Goal: Information Seeking & Learning: Learn about a topic

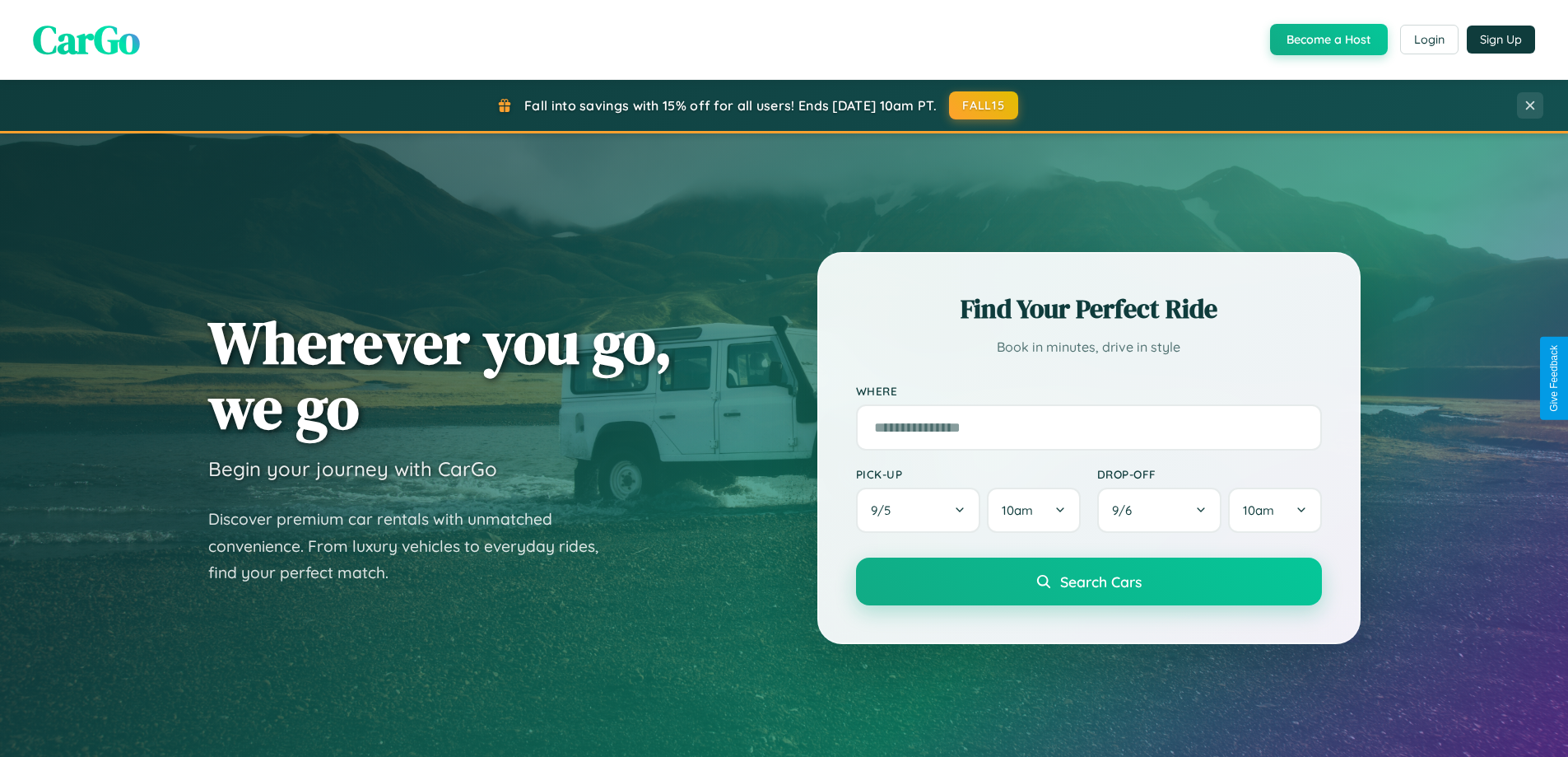
scroll to position [1133, 0]
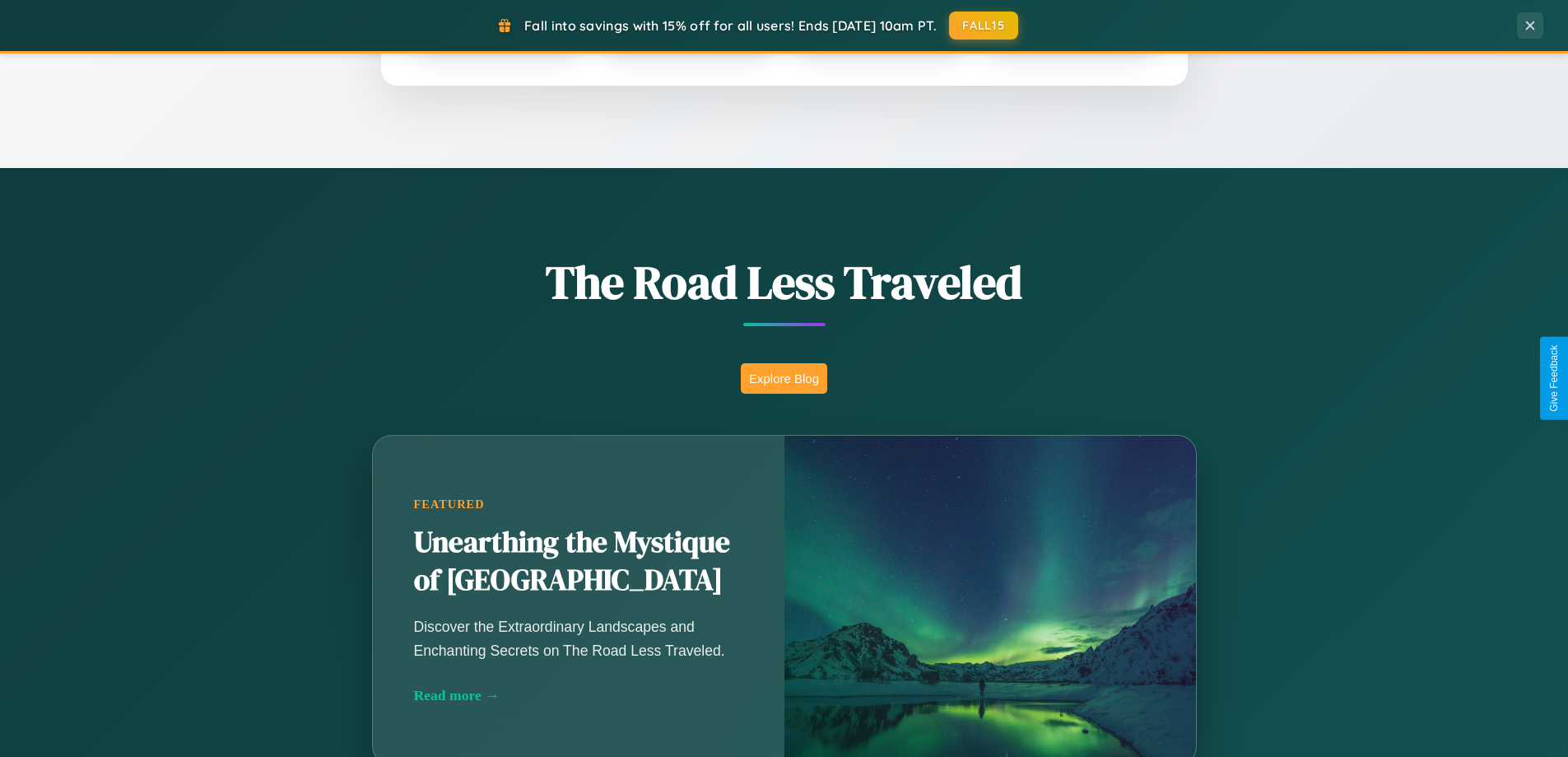
click at [784, 378] on button "Explore Blog" at bounding box center [784, 378] width 87 height 30
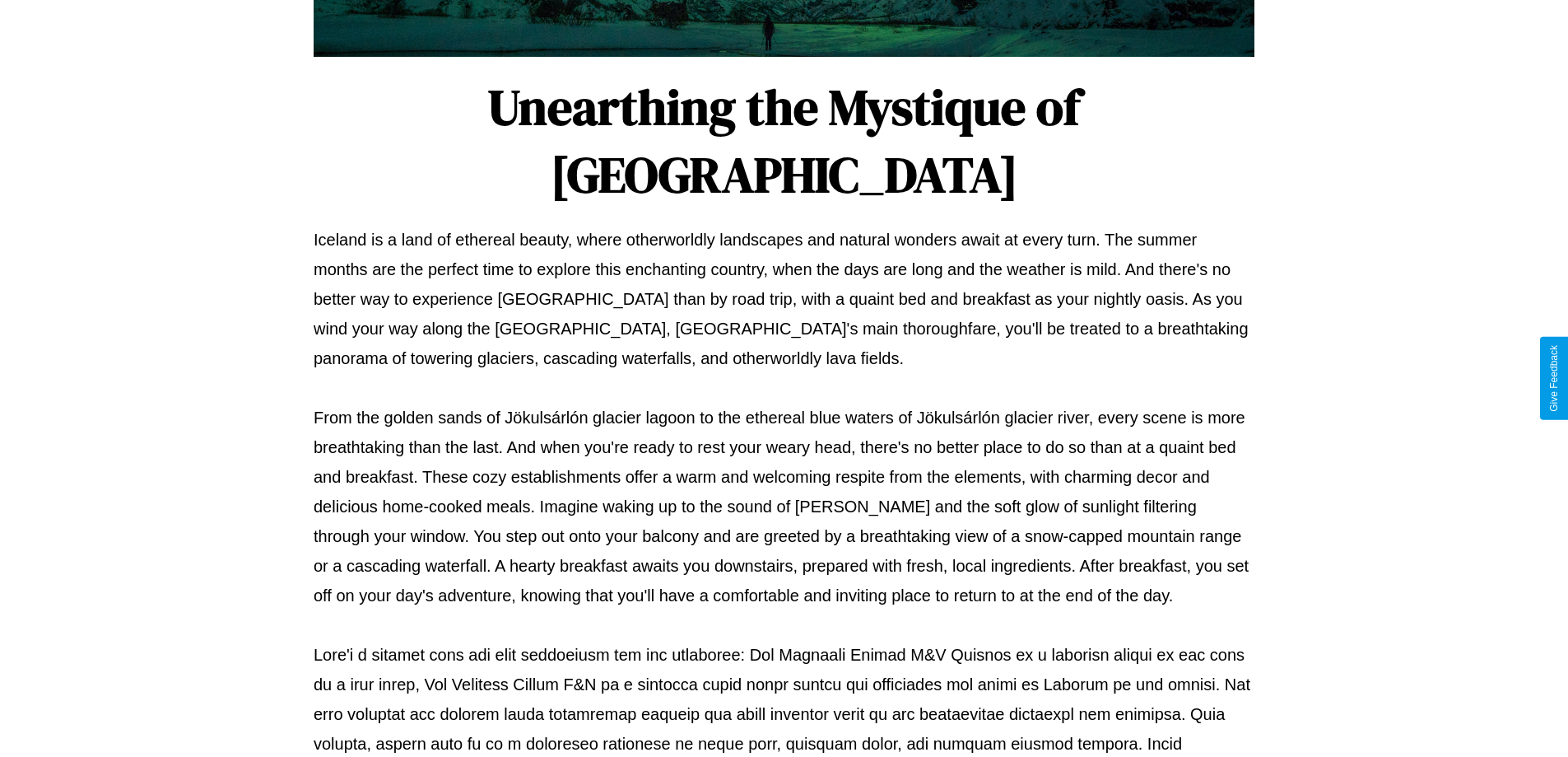
scroll to position [533, 0]
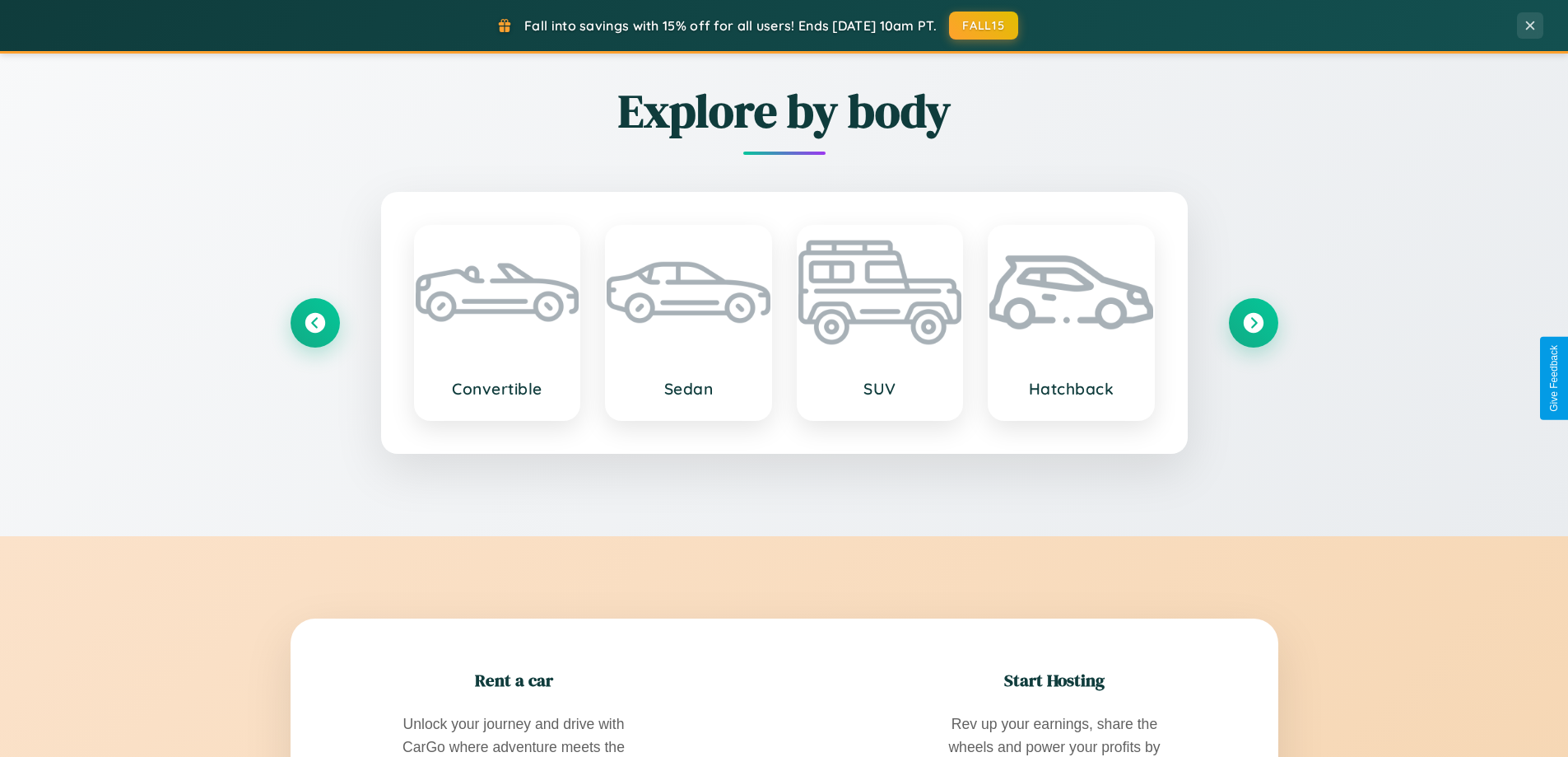
scroll to position [3169, 0]
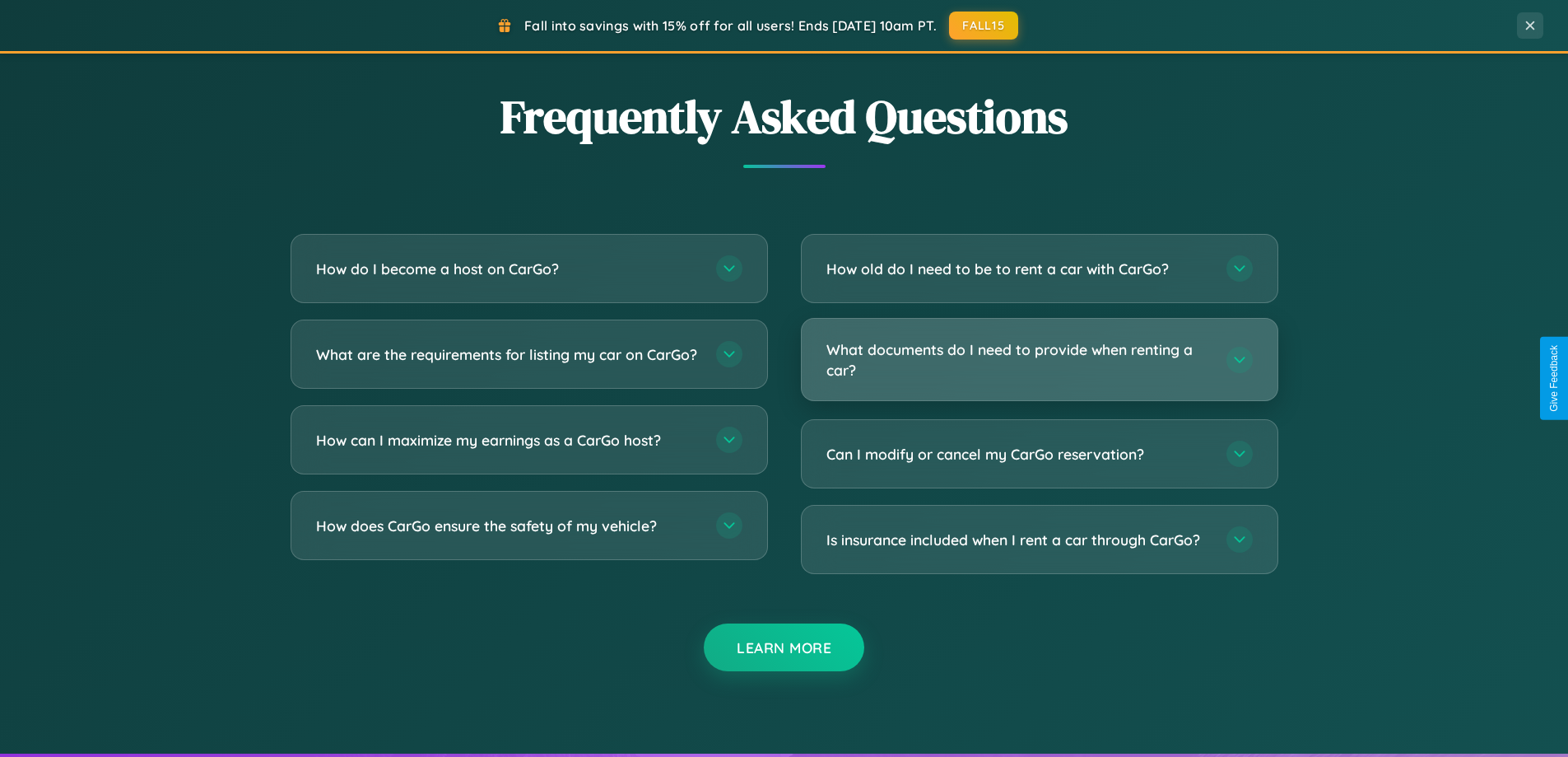
click at [1039, 360] on h3 "What documents do I need to provide when renting a car?" at bounding box center [1018, 360] width 384 height 40
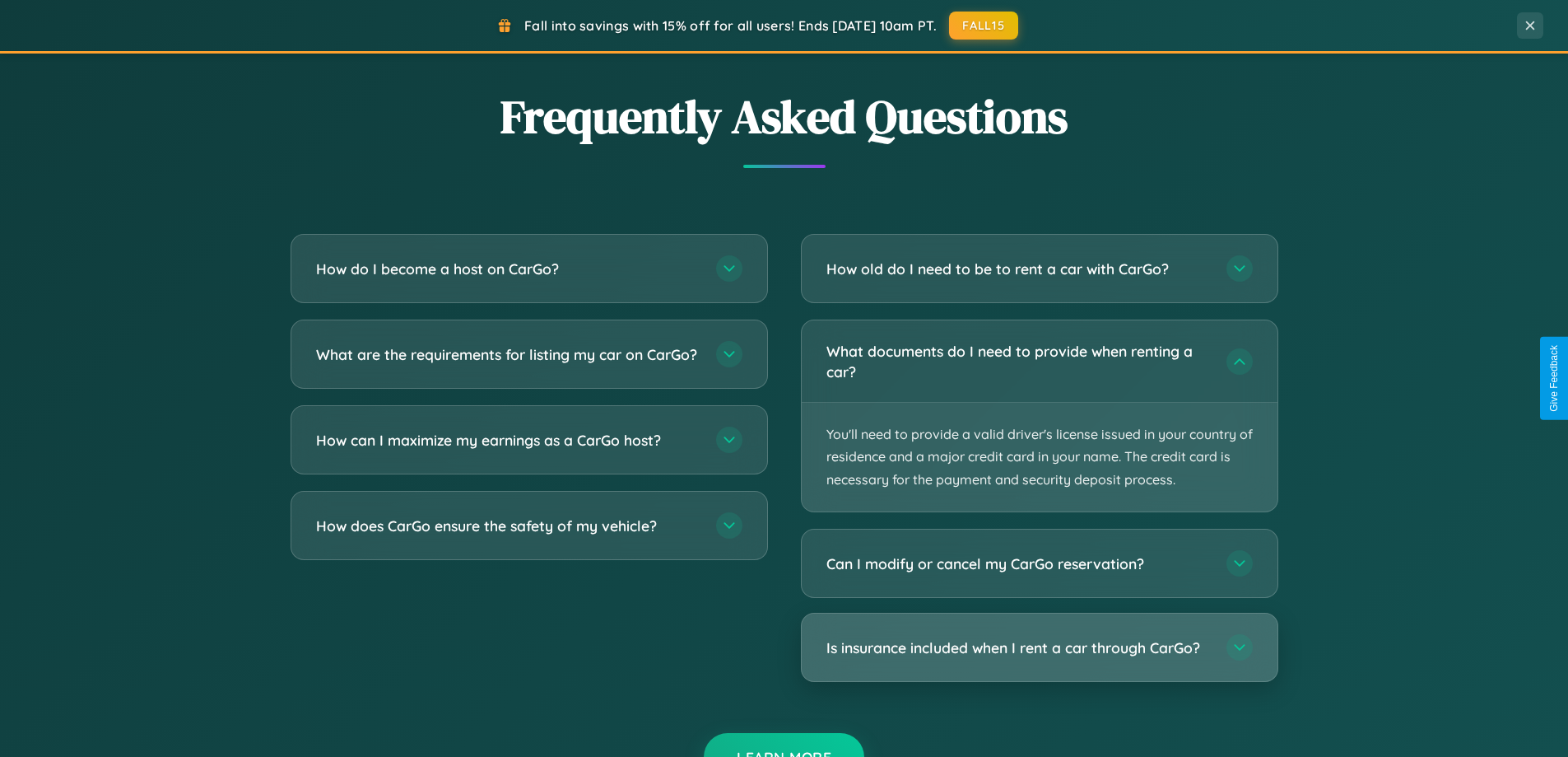
click at [1039, 648] on h3 "Is insurance included when I rent a car through CarGo?" at bounding box center [1018, 648] width 384 height 20
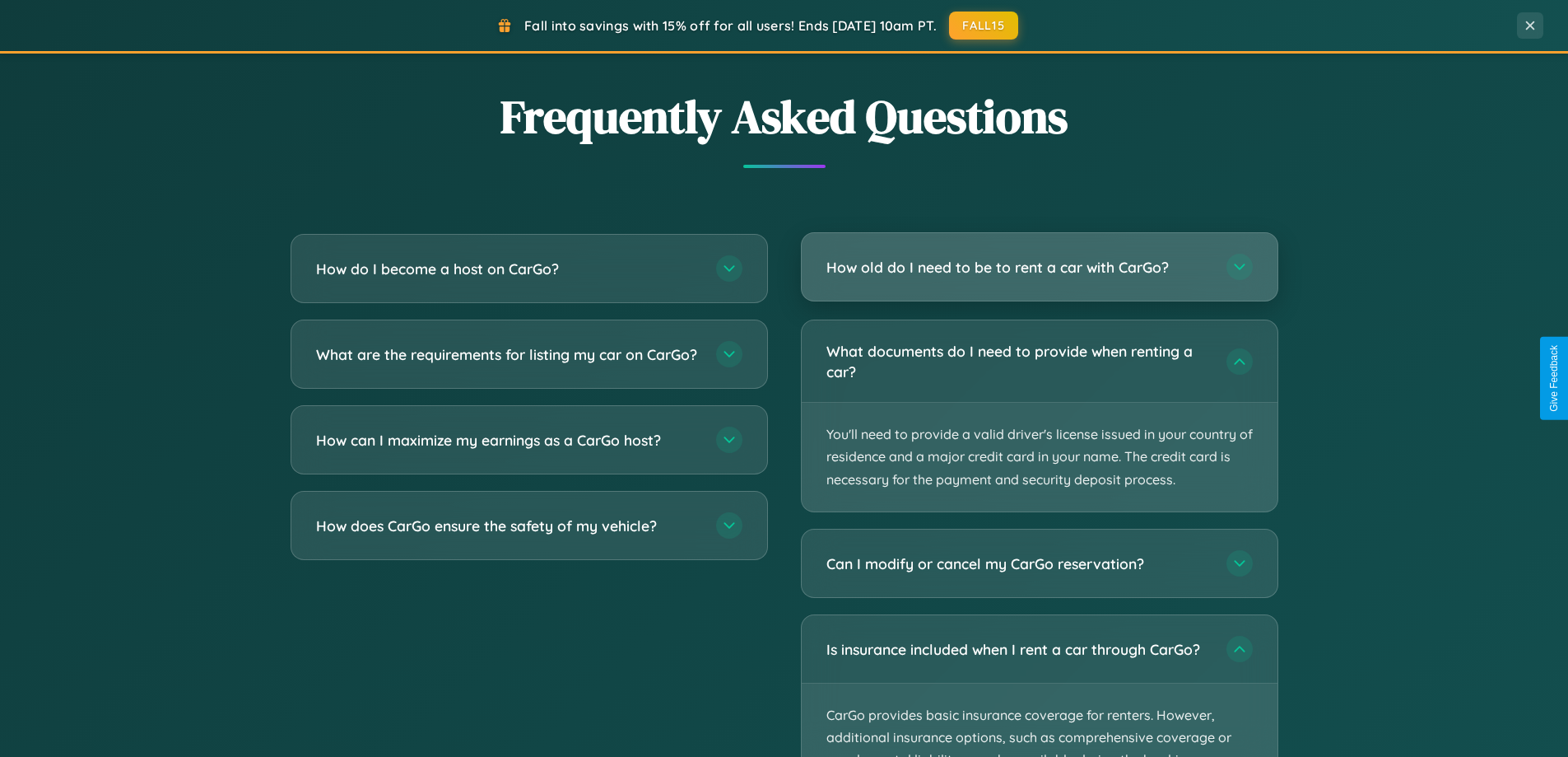
click at [1039, 268] on h3 "How old do I need to be to rent a car with CarGo?" at bounding box center [1018, 267] width 384 height 20
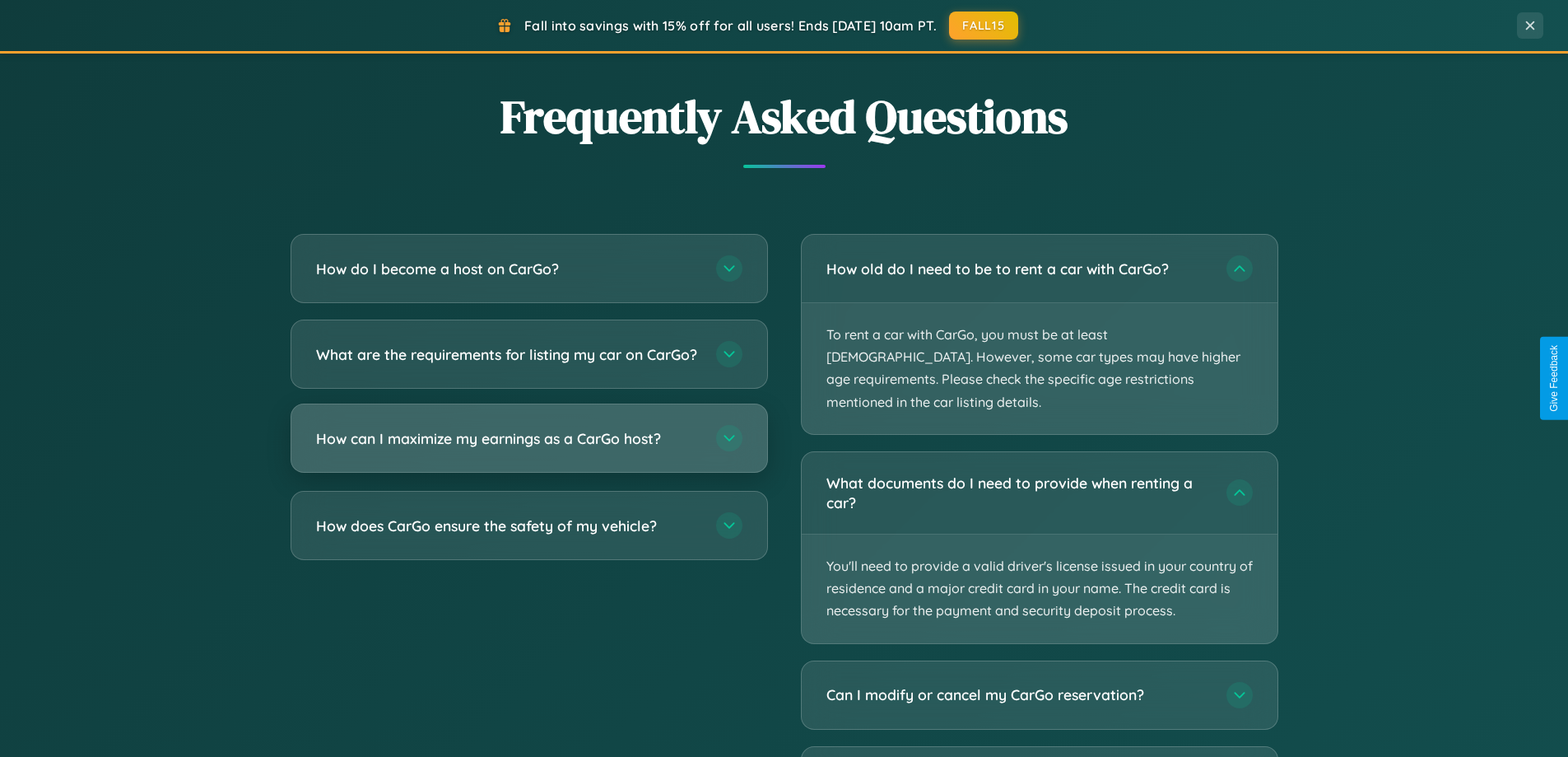
click at [529, 449] on h3 "How can I maximize my earnings as a CarGo host?" at bounding box center [508, 439] width 384 height 20
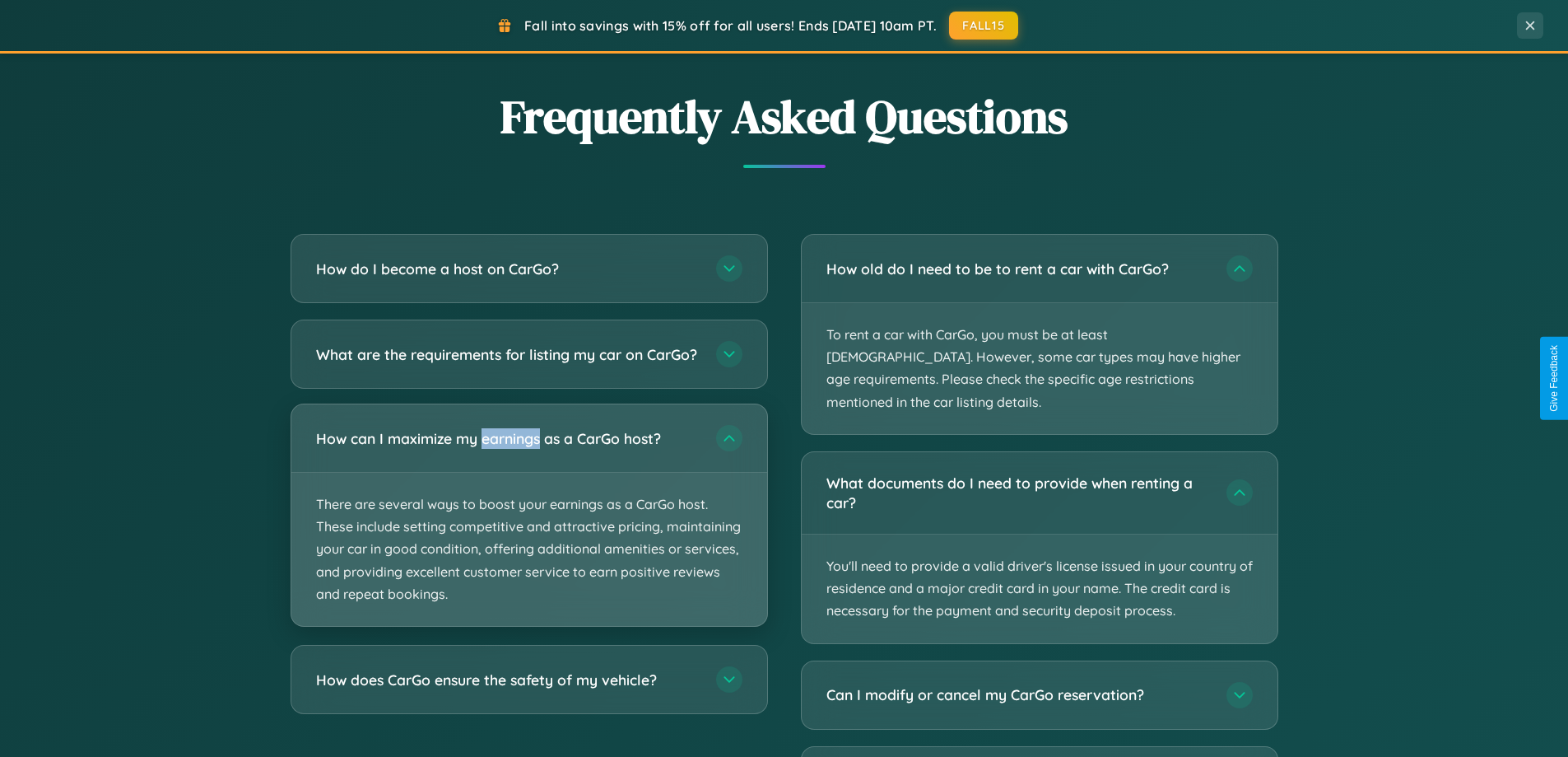
click at [529, 529] on p "There are several ways to boost your earnings as a CarGo host. These include se…" at bounding box center [529, 549] width 476 height 153
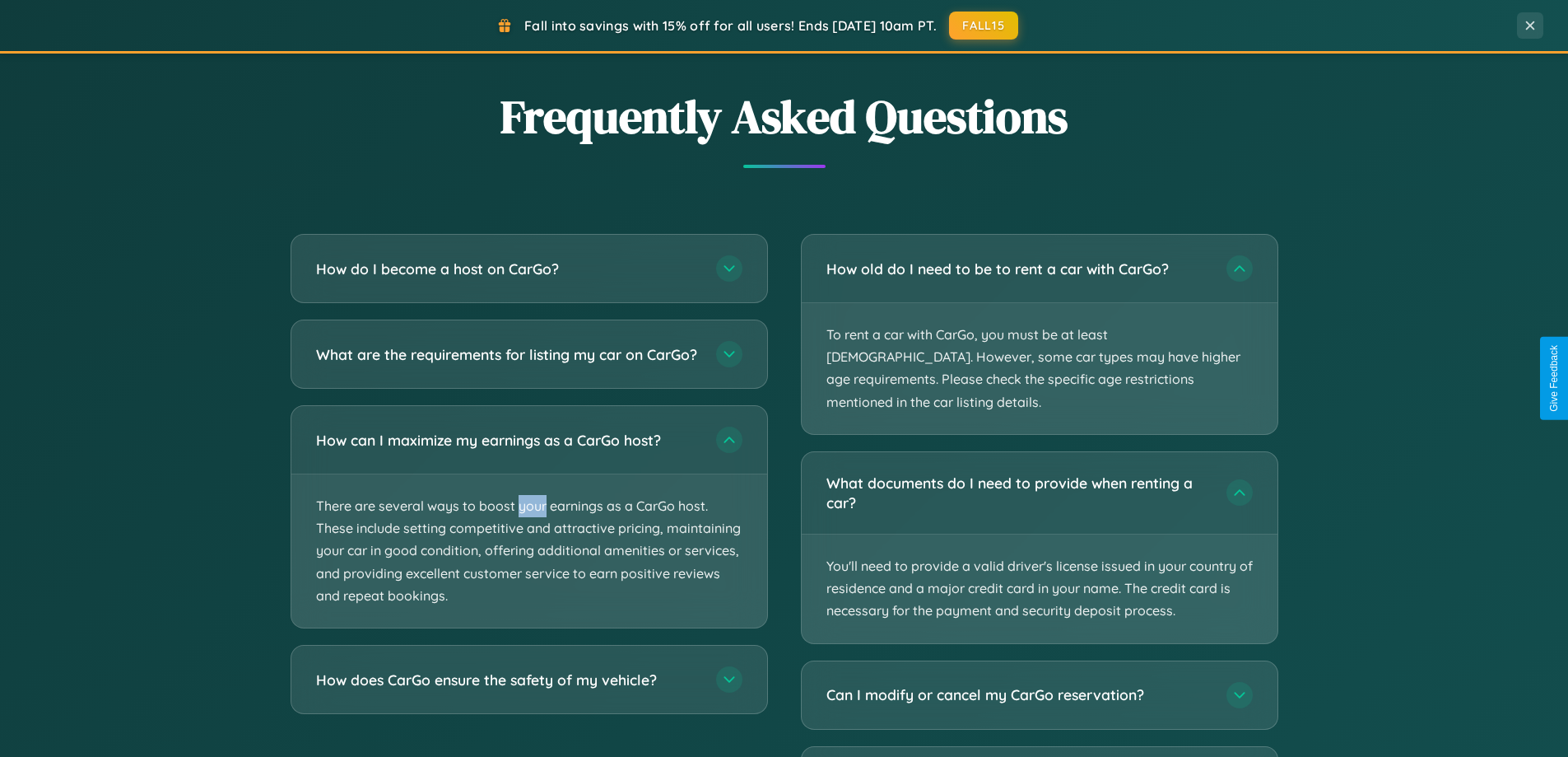
scroll to position [0, 0]
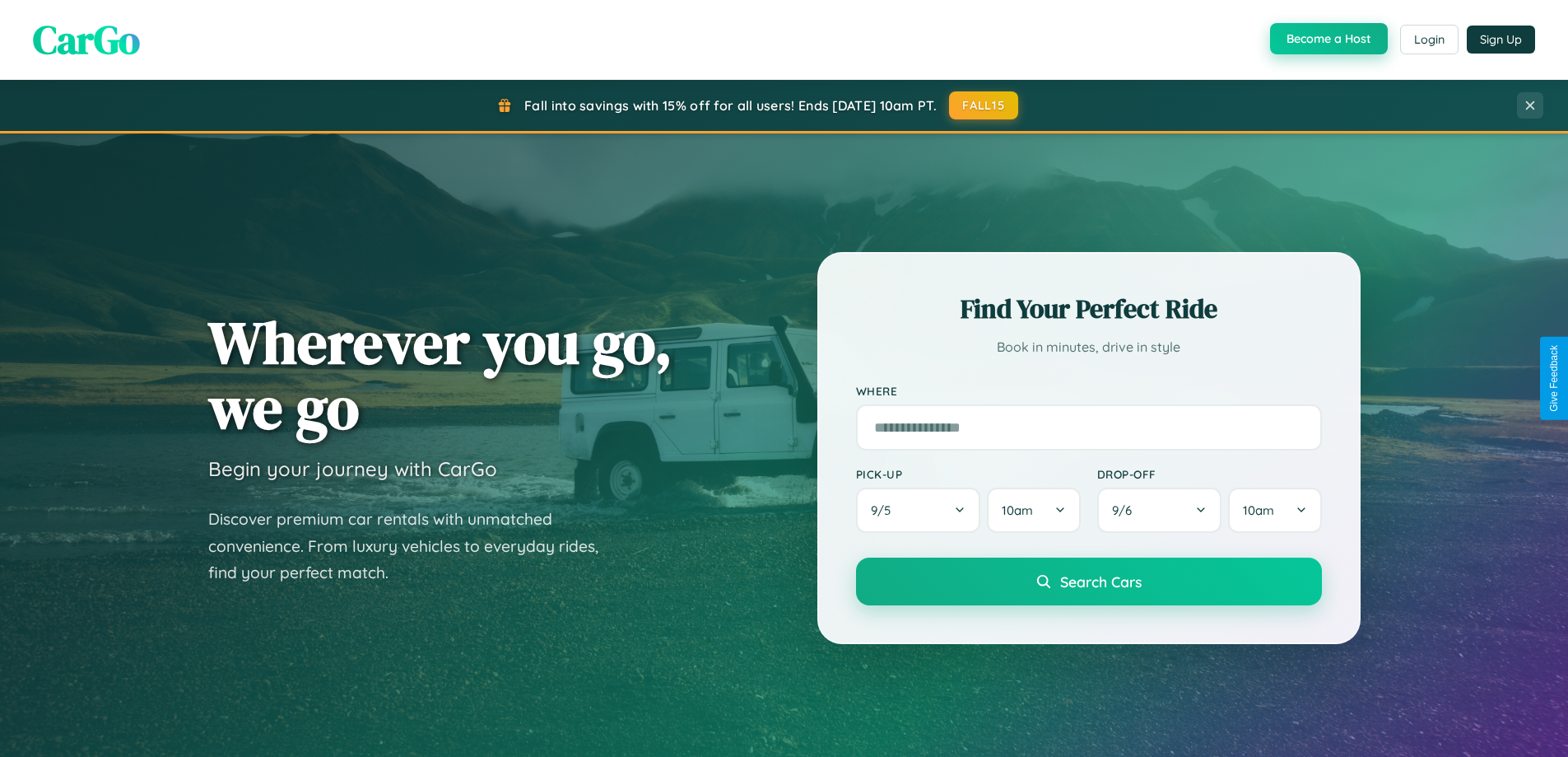
click at [1326, 39] on button "Become a Host" at bounding box center [1329, 38] width 118 height 31
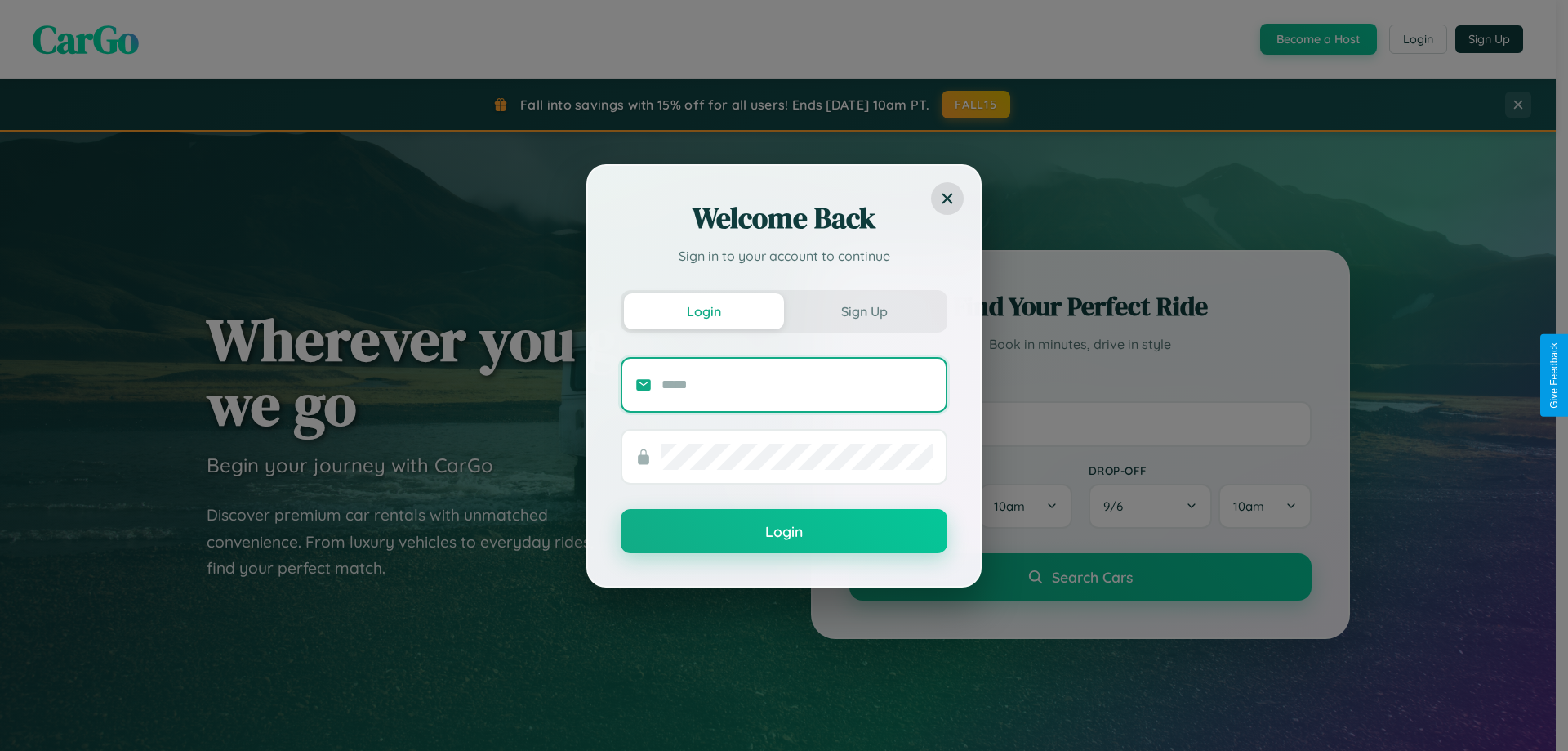
click at [797, 384] on input "text" at bounding box center [797, 384] width 271 height 26
type input "**********"
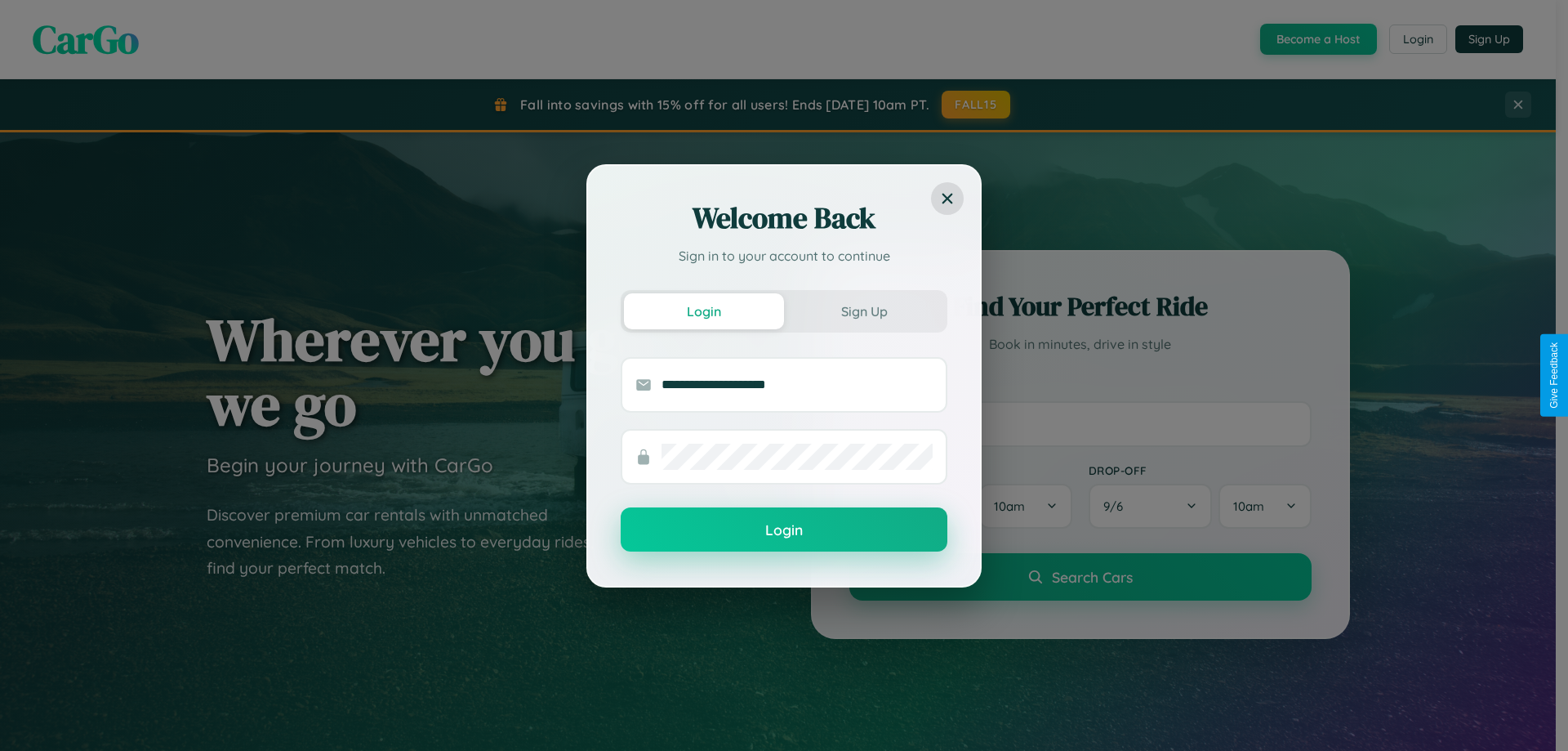
click at [784, 530] on button "Login" at bounding box center [783, 529] width 326 height 44
